Goal: Navigation & Orientation: Find specific page/section

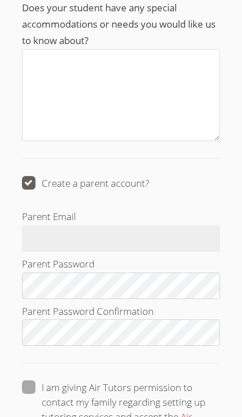
scroll to position [1608, 0]
click at [101, 416] on link "Air Tutors privacy policy" at bounding box center [117, 424] width 151 height 28
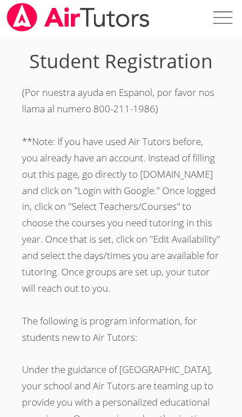
scroll to position [0, 0]
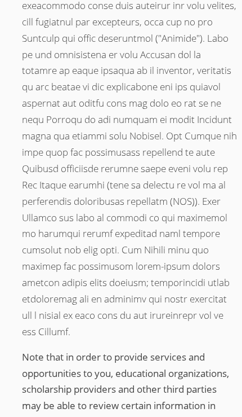
scroll to position [2499, 0]
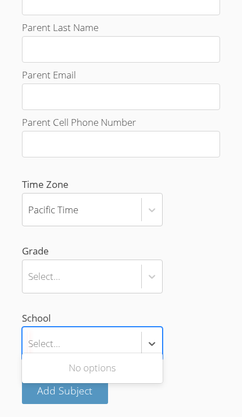
scroll to position [1028, 0]
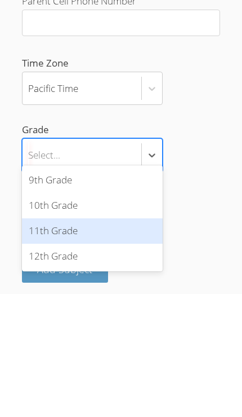
click at [54, 341] on div "11th Grade" at bounding box center [92, 353] width 141 height 25
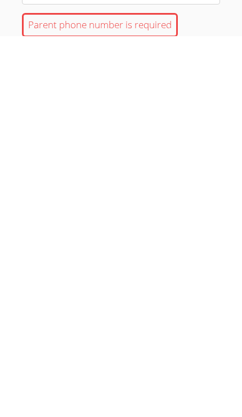
scroll to position [1058, 0]
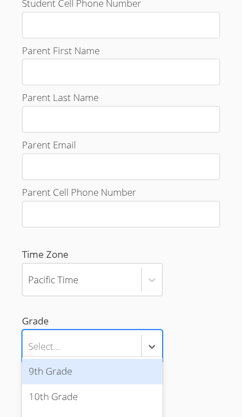
scroll to position [959, 0]
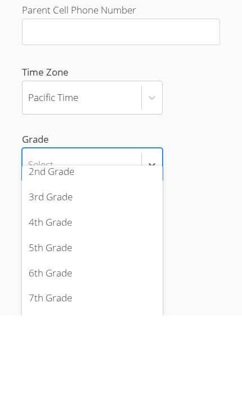
scroll to position [59, 0]
click at [202, 367] on div "Add Subject" at bounding box center [121, 380] width 199 height 27
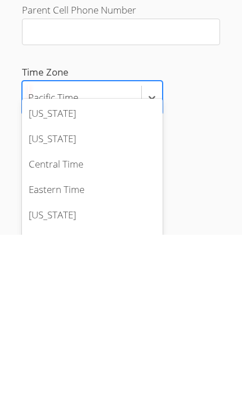
scroll to position [9, 0]
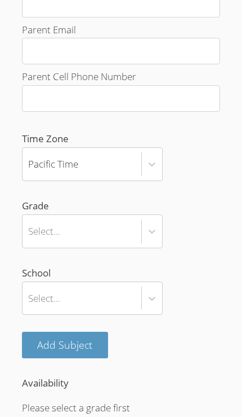
click at [189, 173] on form "Student First Name Student Last Name Student School Email Address Student Cell …" at bounding box center [121, 377] width 199 height 1279
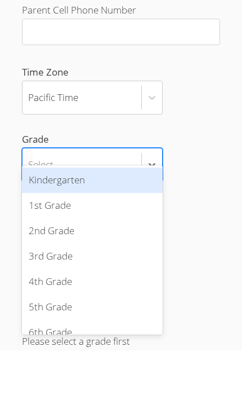
click at [59, 285] on div "2nd Grade" at bounding box center [92, 297] width 141 height 25
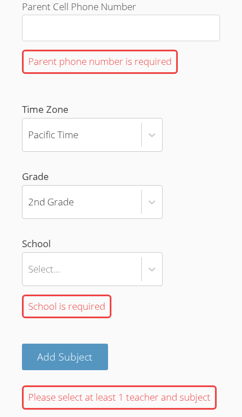
scroll to position [1231, 0]
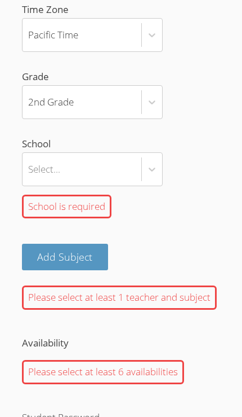
click at [173, 211] on form "Student First Name Student first name is required Student Last Name Student las…" at bounding box center [121, 303] width 199 height 2045
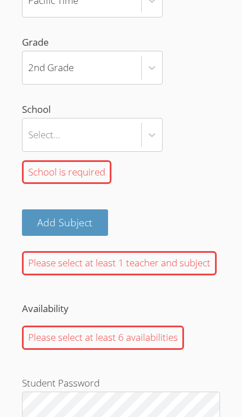
scroll to position [1342, 0]
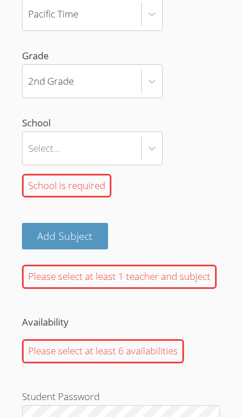
click at [46, 223] on button "Add Subject" at bounding box center [65, 236] width 87 height 27
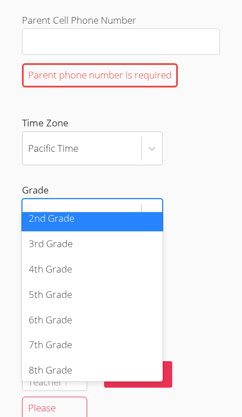
scroll to position [59, 0]
click at [94, 237] on div "3rd Grade" at bounding box center [92, 244] width 141 height 25
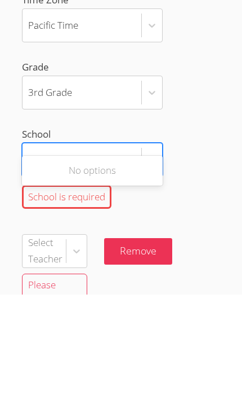
scroll to position [1330, 0]
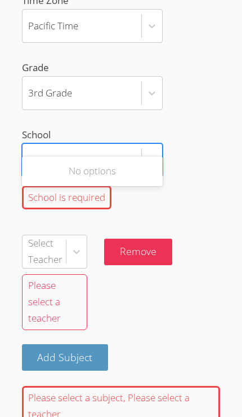
click at [7, 214] on div "Student Registration *Note--If you already have an Air Tutors account, instead …" at bounding box center [121, 80] width 233 height 2722
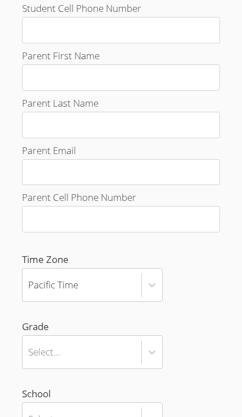
scroll to position [731, 0]
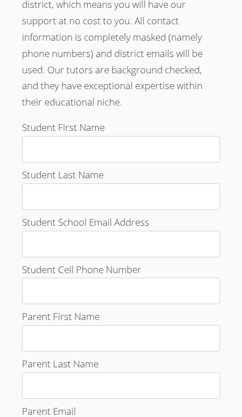
scroll to position [289, 0]
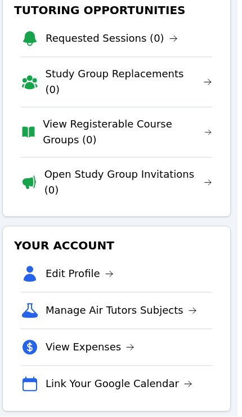
scroll to position [70, 5]
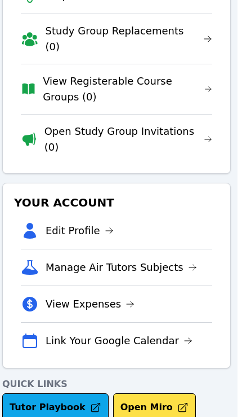
scroll to position [113, 5]
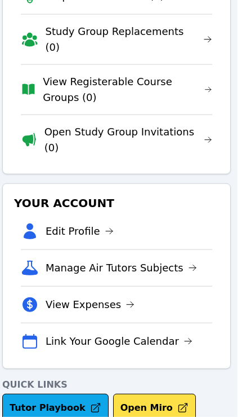
click at [65, 394] on link "Tutor Playbook" at bounding box center [55, 408] width 107 height 28
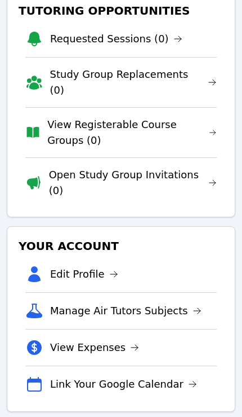
scroll to position [70, 0]
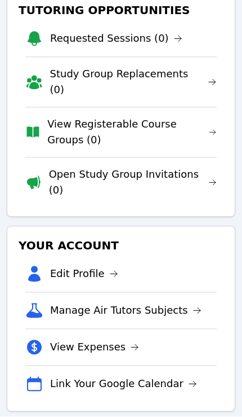
scroll to position [70, 0]
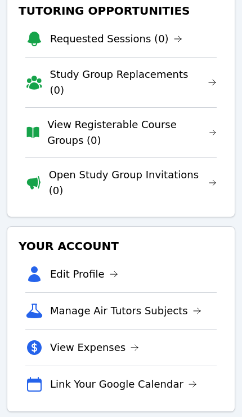
click at [206, 293] on li "Manage Air Tutors Subjects" at bounding box center [121, 310] width 192 height 37
